Goal: Check status: Check status

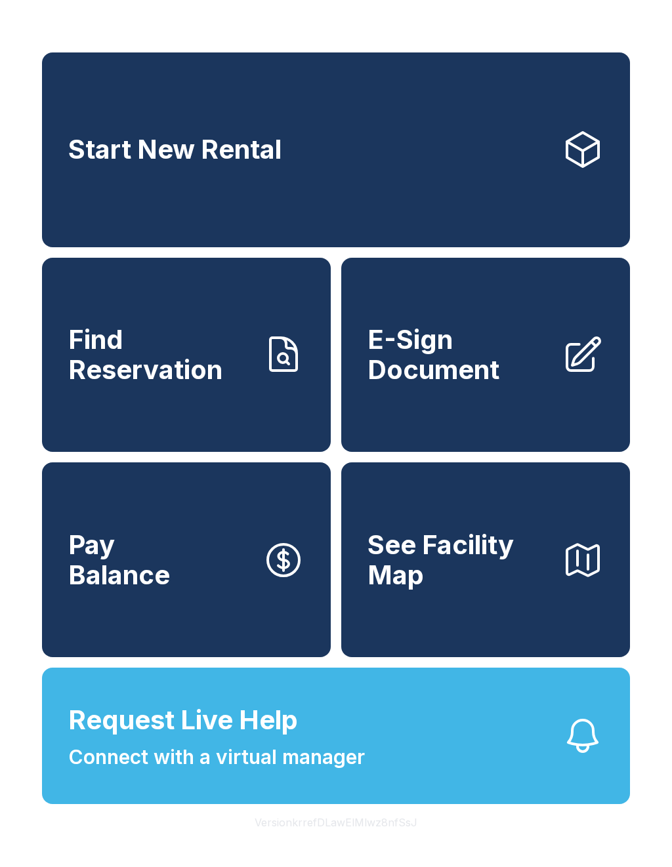
click at [255, 772] on span "Connect with a virtual manager" at bounding box center [216, 758] width 297 height 30
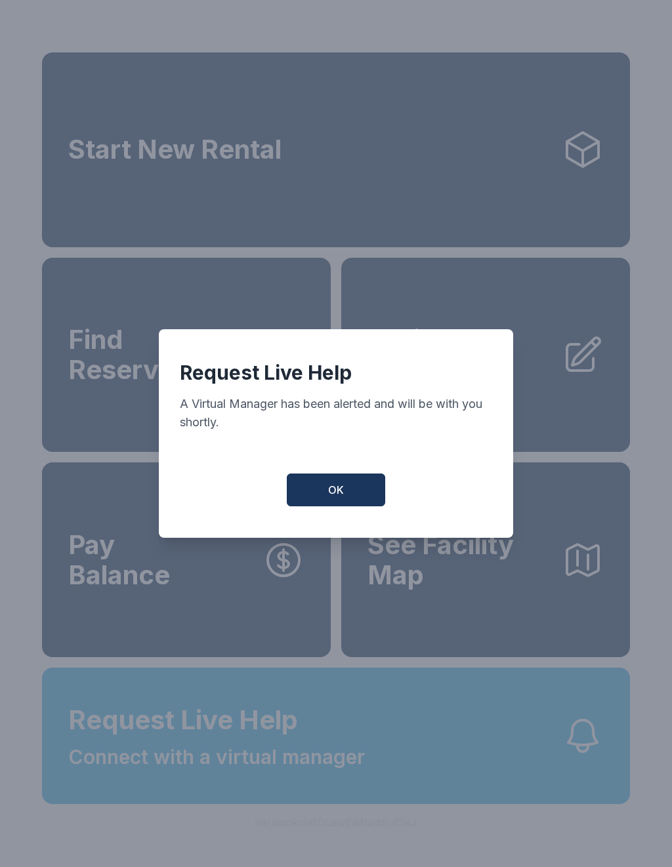
click at [330, 506] on button "OK" at bounding box center [336, 490] width 98 height 33
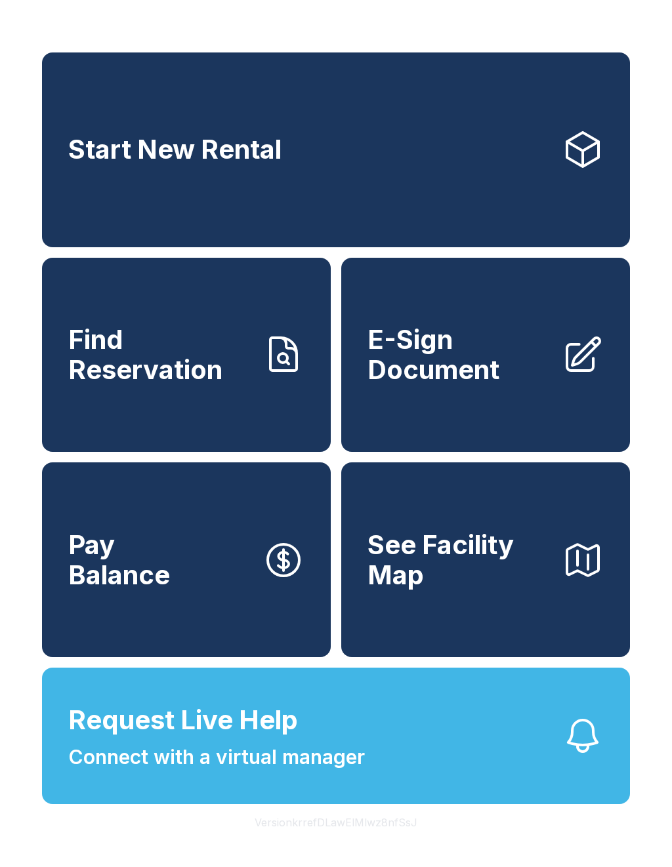
click at [299, 142] on link "Start New Rental" at bounding box center [336, 149] width 588 height 195
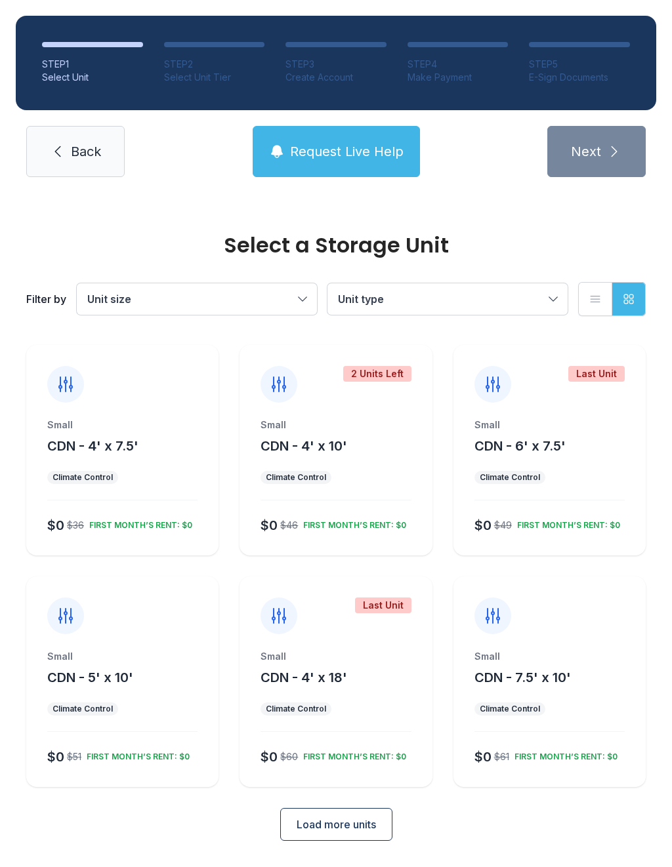
click at [309, 295] on button "Unit size" at bounding box center [197, 298] width 240 height 31
click at [557, 293] on button "Unit type" at bounding box center [447, 298] width 240 height 31
click at [75, 175] on link "Back" at bounding box center [75, 151] width 98 height 51
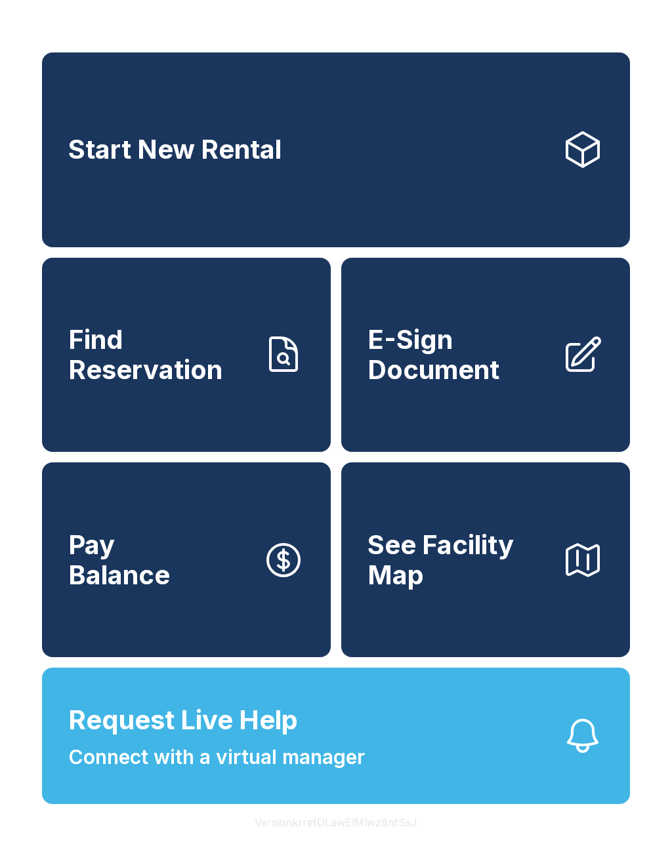
click at [188, 384] on span "Find Reservation" at bounding box center [160, 355] width 184 height 60
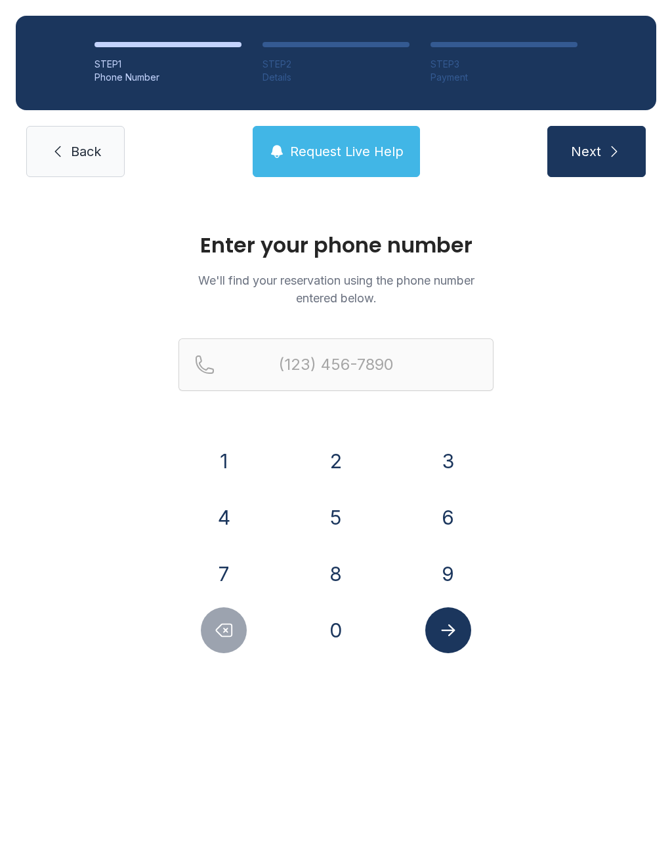
click at [344, 575] on button "8" at bounding box center [336, 574] width 46 height 46
click at [340, 451] on button "2" at bounding box center [336, 461] width 46 height 46
click at [340, 588] on button "8" at bounding box center [336, 574] width 46 height 46
click at [236, 512] on button "4" at bounding box center [224, 518] width 46 height 46
click at [342, 463] on button "2" at bounding box center [336, 461] width 46 height 46
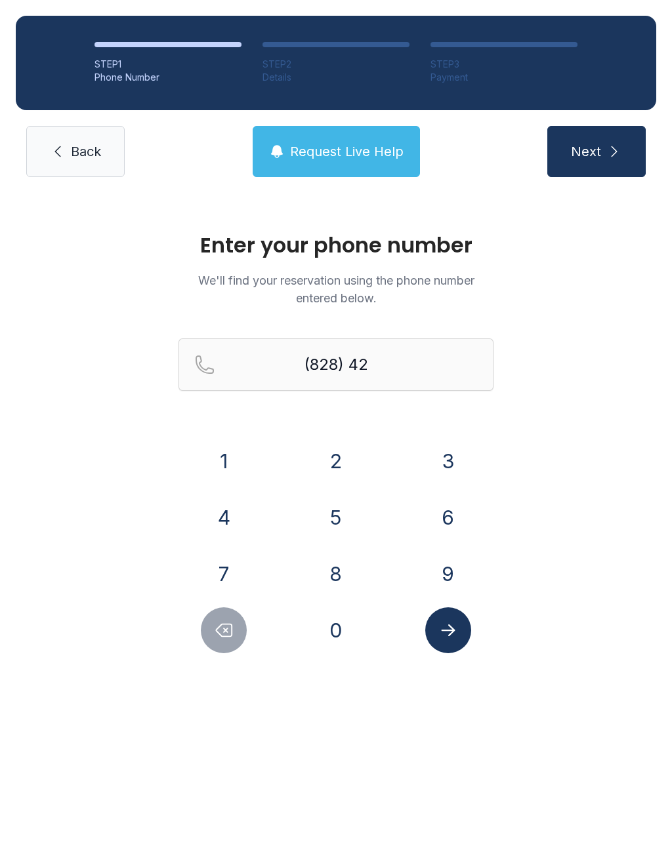
click at [451, 456] on button "3" at bounding box center [448, 461] width 46 height 46
click at [447, 581] on button "9" at bounding box center [448, 574] width 46 height 46
click at [340, 636] on button "0" at bounding box center [336, 631] width 46 height 46
click at [463, 454] on button "3" at bounding box center [448, 461] width 46 height 46
click at [351, 636] on button "0" at bounding box center [336, 631] width 46 height 46
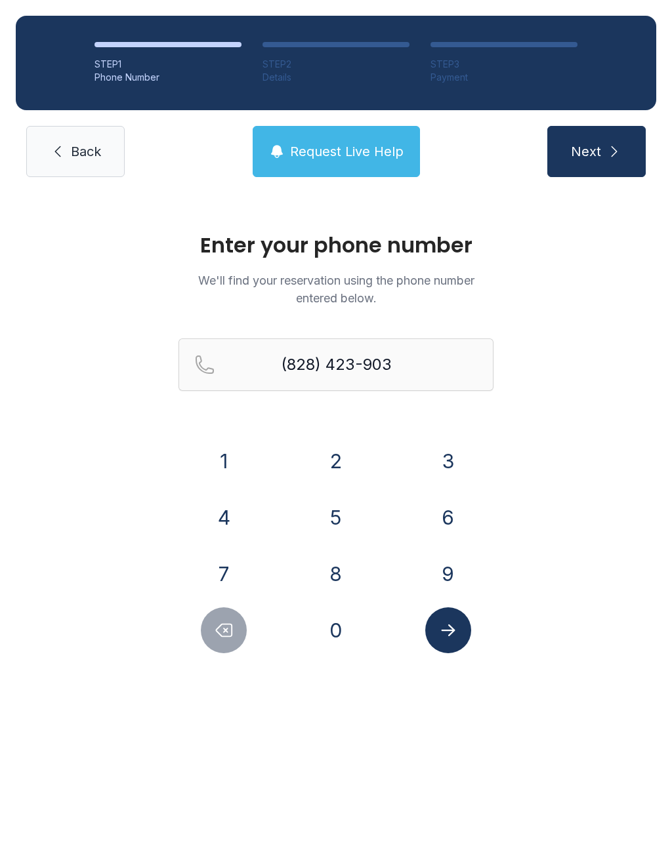
type input "[PHONE_NUMBER]"
click at [457, 643] on button "Submit lookup form" at bounding box center [448, 631] width 46 height 46
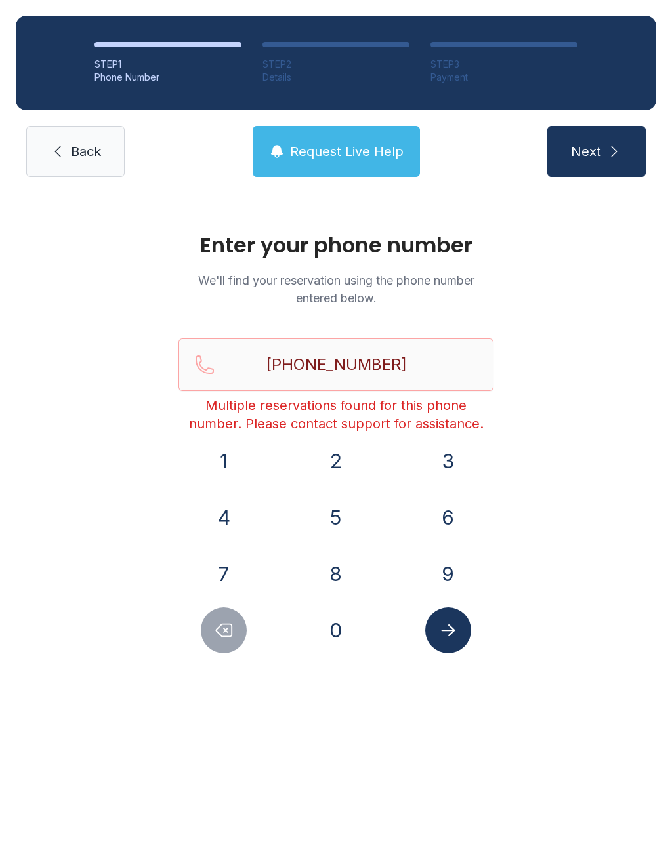
click at [85, 136] on link "Back" at bounding box center [75, 151] width 98 height 51
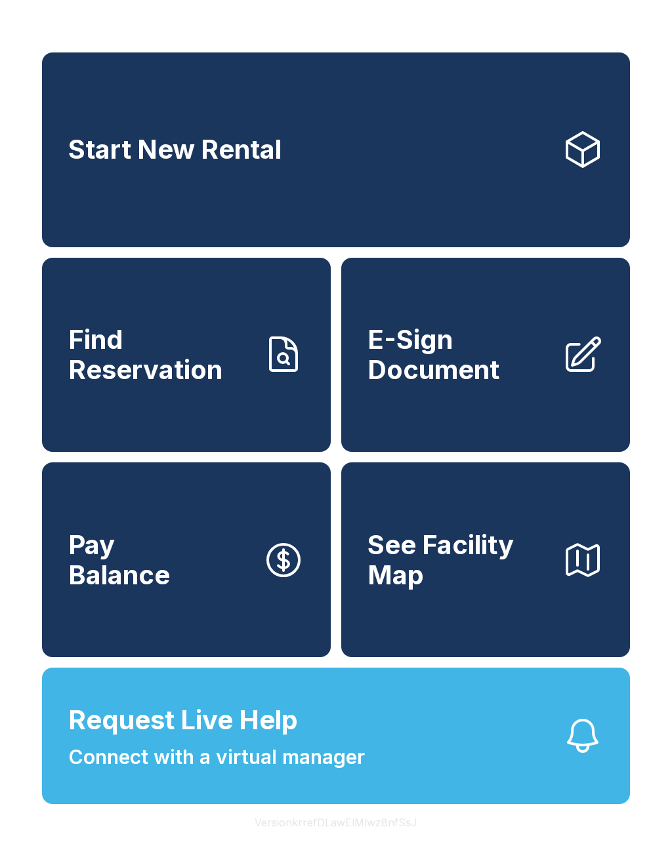
click at [180, 366] on span "Find Reservation" at bounding box center [160, 355] width 184 height 60
